Goal: Purchase product/service

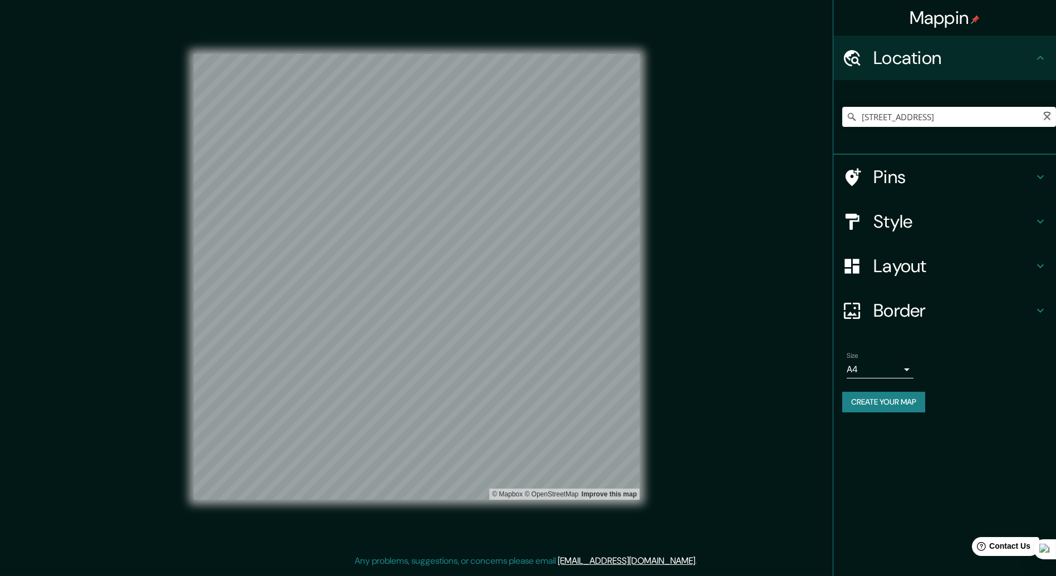
click at [997, 112] on input "[STREET_ADDRESS]" at bounding box center [949, 117] width 214 height 20
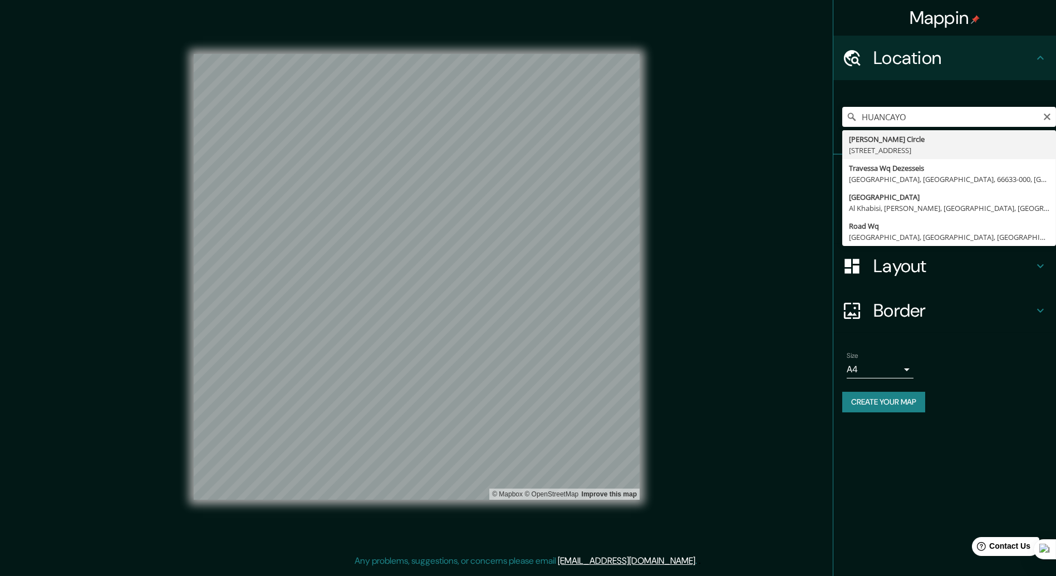
click at [926, 113] on input "HUANCAYO" at bounding box center [949, 117] width 214 height 20
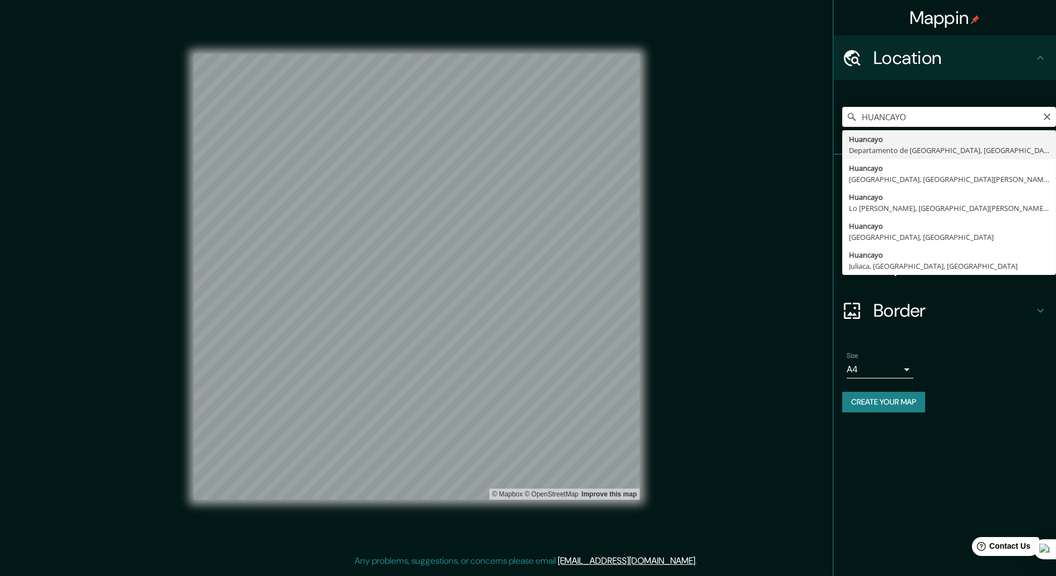
type input "Huancayo, [GEOGRAPHIC_DATA], [GEOGRAPHIC_DATA]"
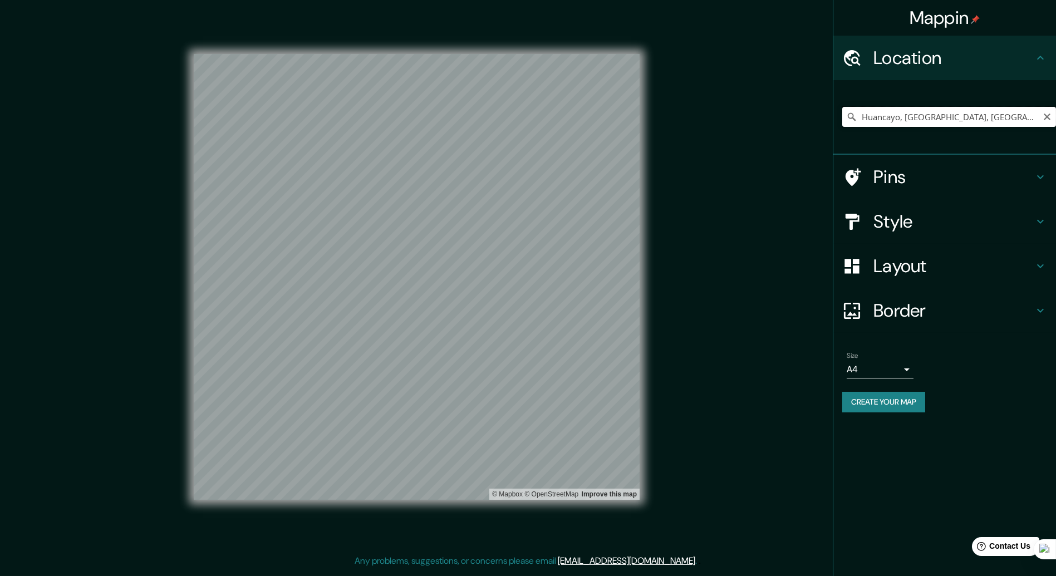
click at [936, 117] on input "Huancayo, [GEOGRAPHIC_DATA], [GEOGRAPHIC_DATA]" at bounding box center [949, 117] width 214 height 20
drag, startPoint x: 795, startPoint y: 325, endPoint x: 723, endPoint y: 347, distance: 75.5
click at [908, 219] on h4 "Style" at bounding box center [953, 221] width 160 height 22
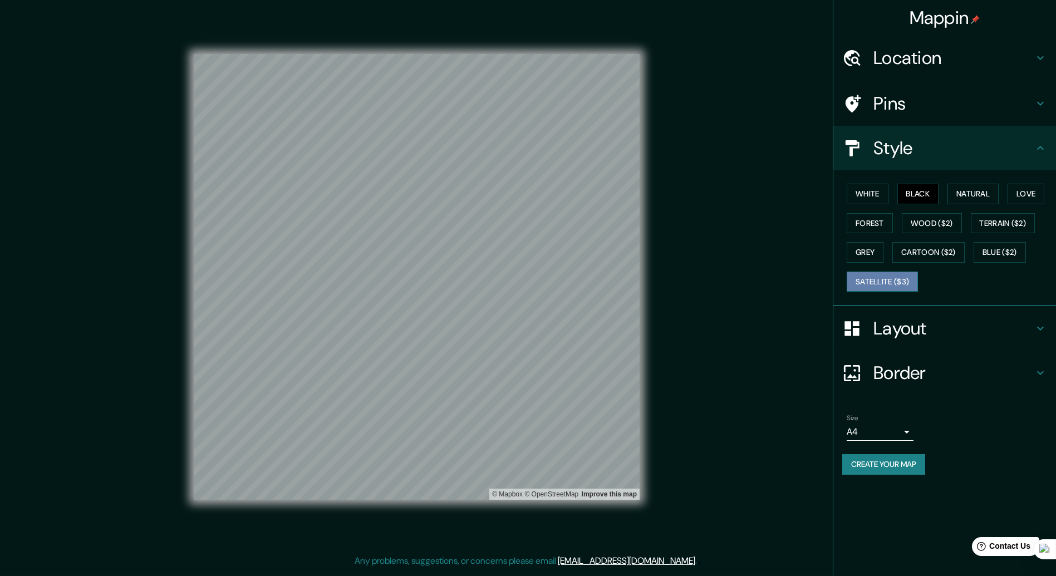
click at [893, 280] on button "Satellite ($3)" at bounding box center [882, 282] width 71 height 21
